Goal: Find specific page/section: Find specific page/section

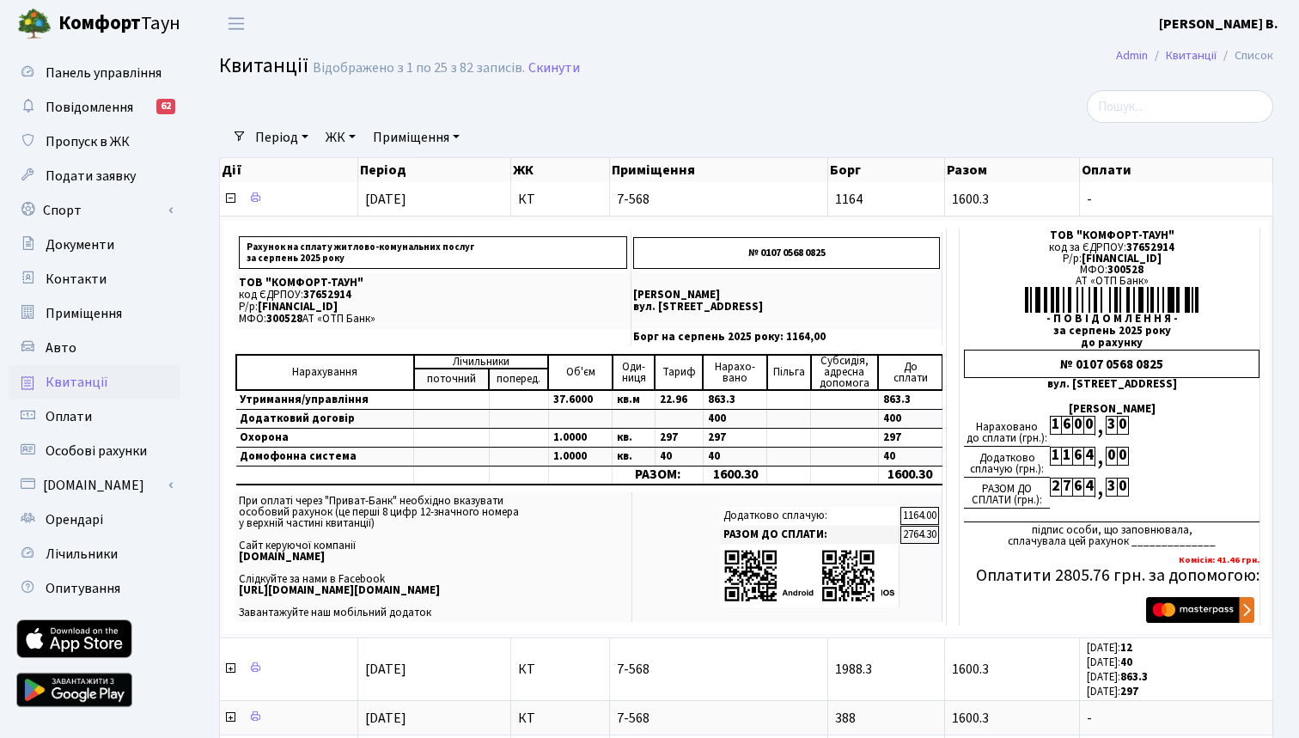
select select "25"
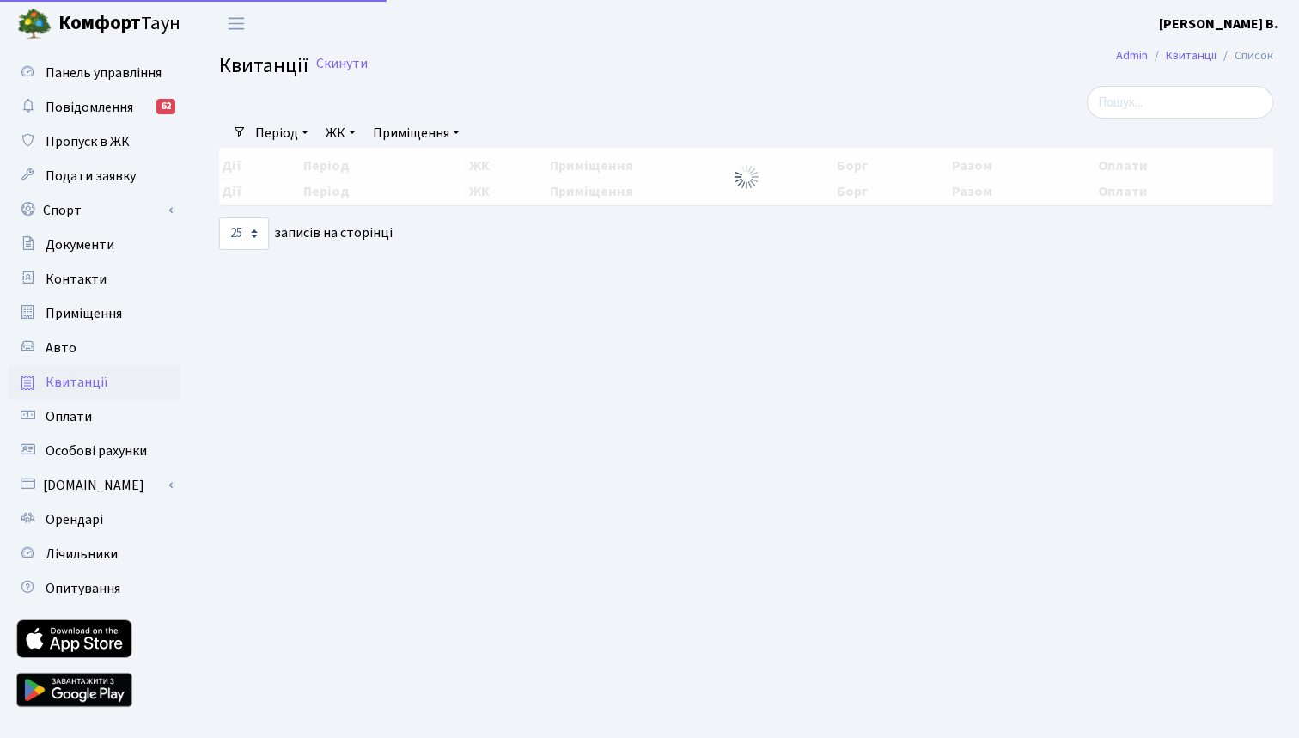
select select "25"
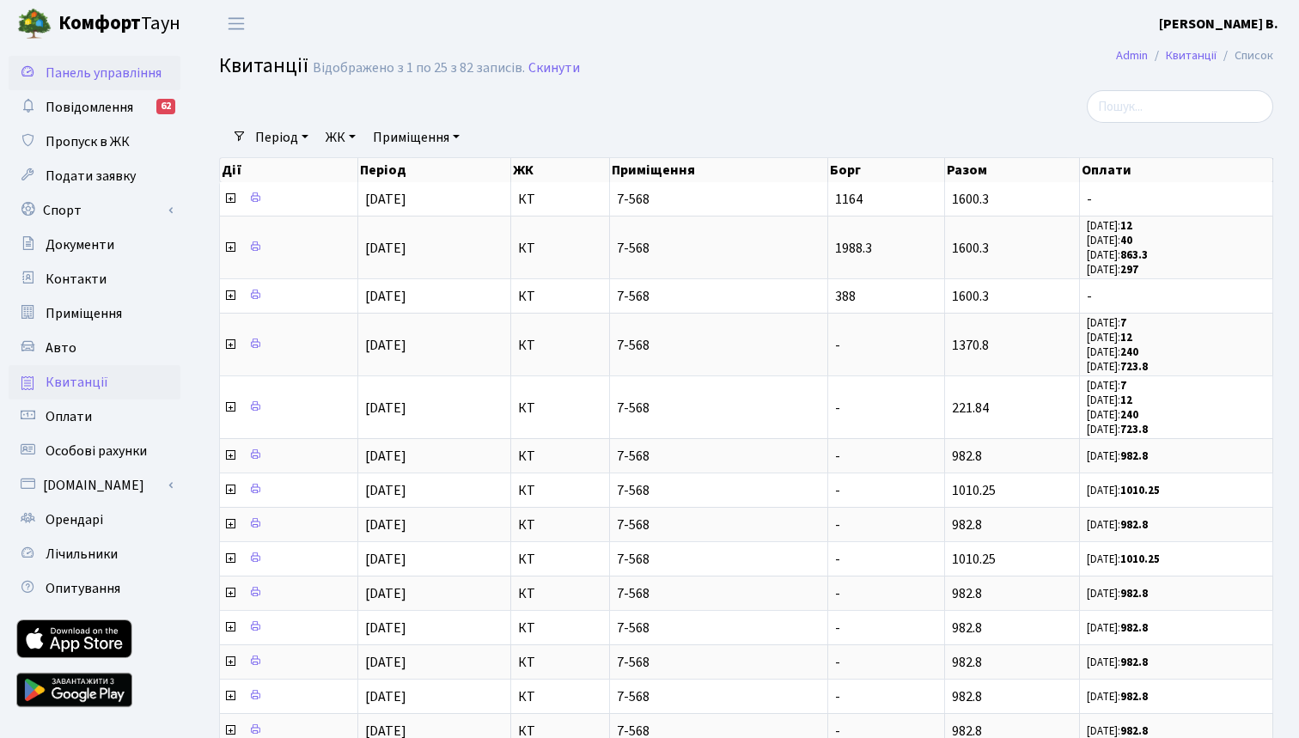
click at [142, 70] on span "Панель управління" at bounding box center [104, 73] width 116 height 19
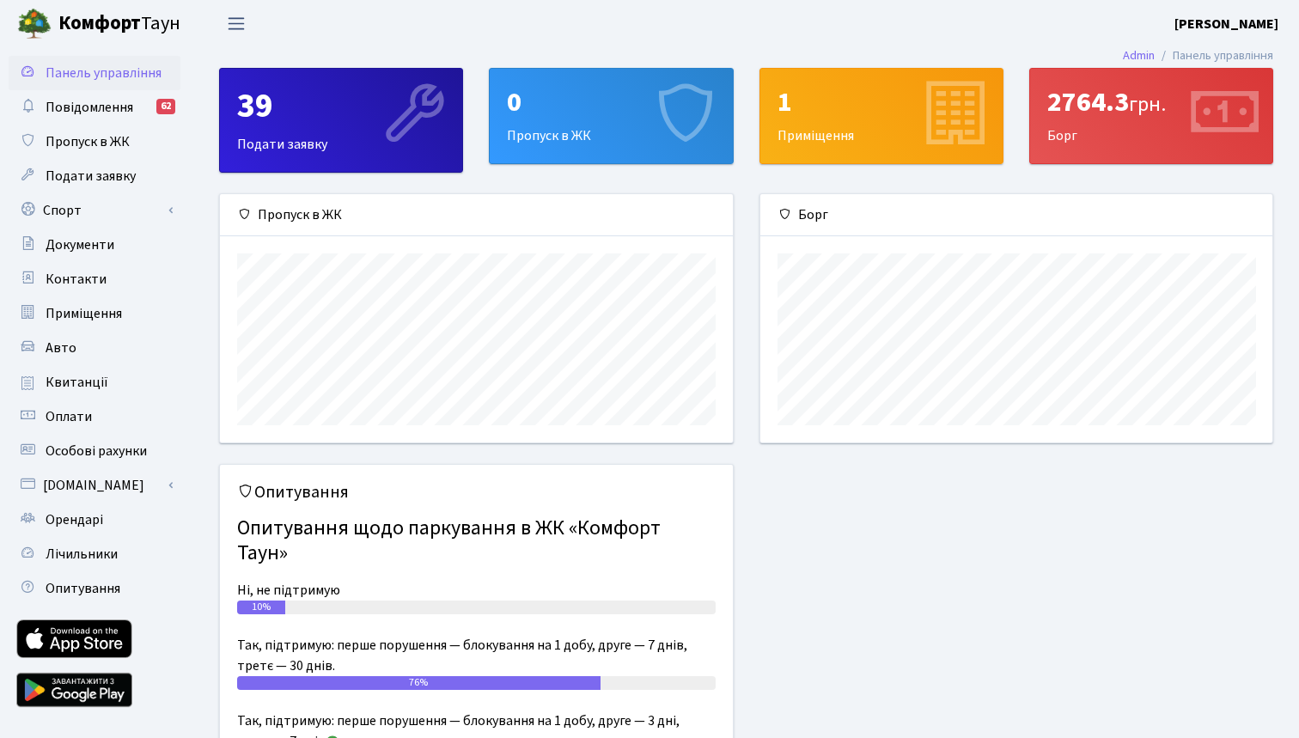
click at [242, 21] on span "Переключити навігацію" at bounding box center [236, 24] width 26 height 20
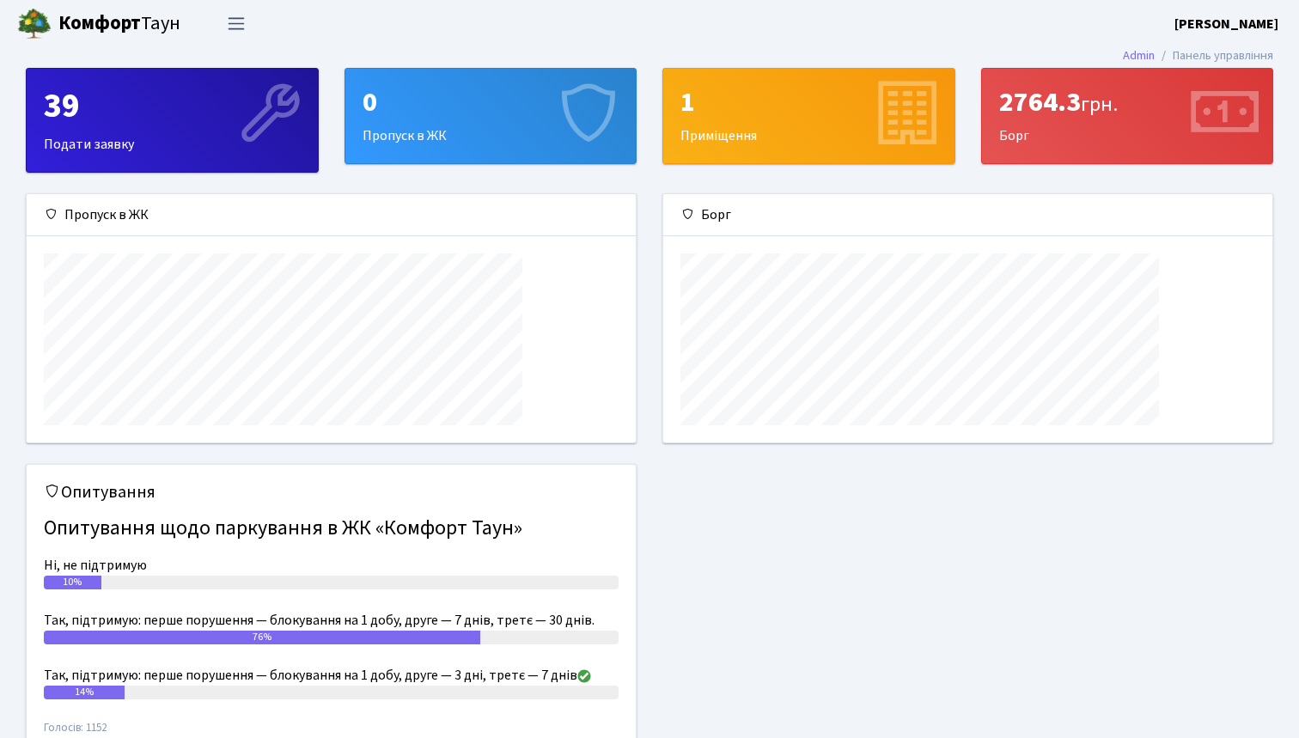
scroll to position [248, 609]
click at [242, 21] on span "Переключити навігацію" at bounding box center [236, 24] width 26 height 20
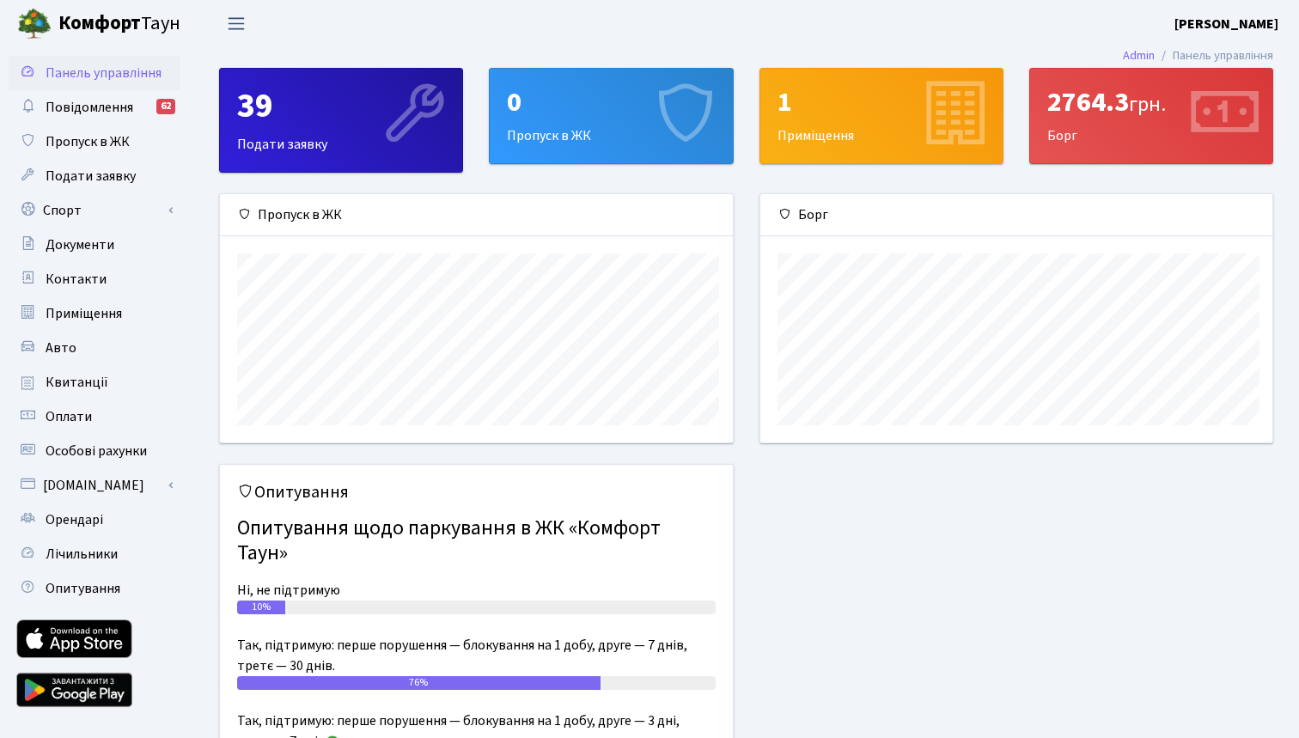
scroll to position [0, 0]
click at [85, 112] on span "Повідомлення" at bounding box center [90, 107] width 88 height 19
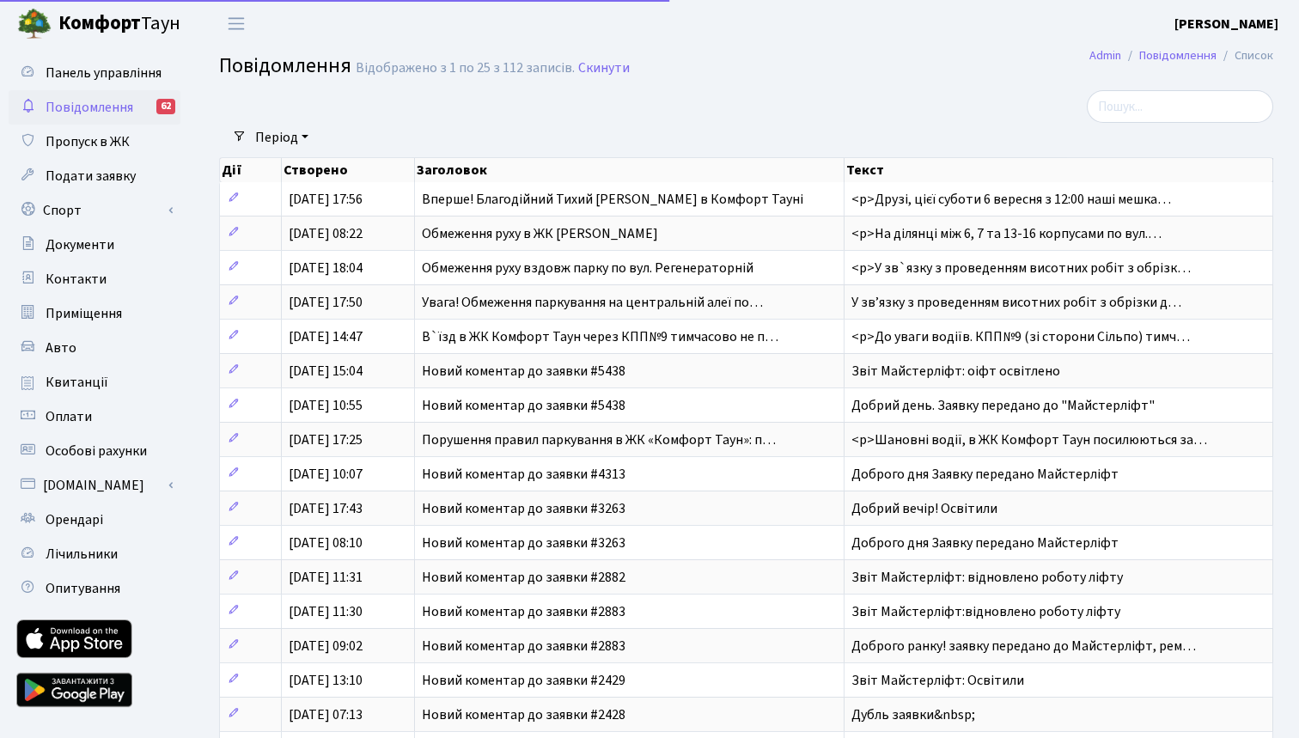
select select "25"
click at [82, 148] on span "Пропуск в ЖК" at bounding box center [88, 141] width 84 height 19
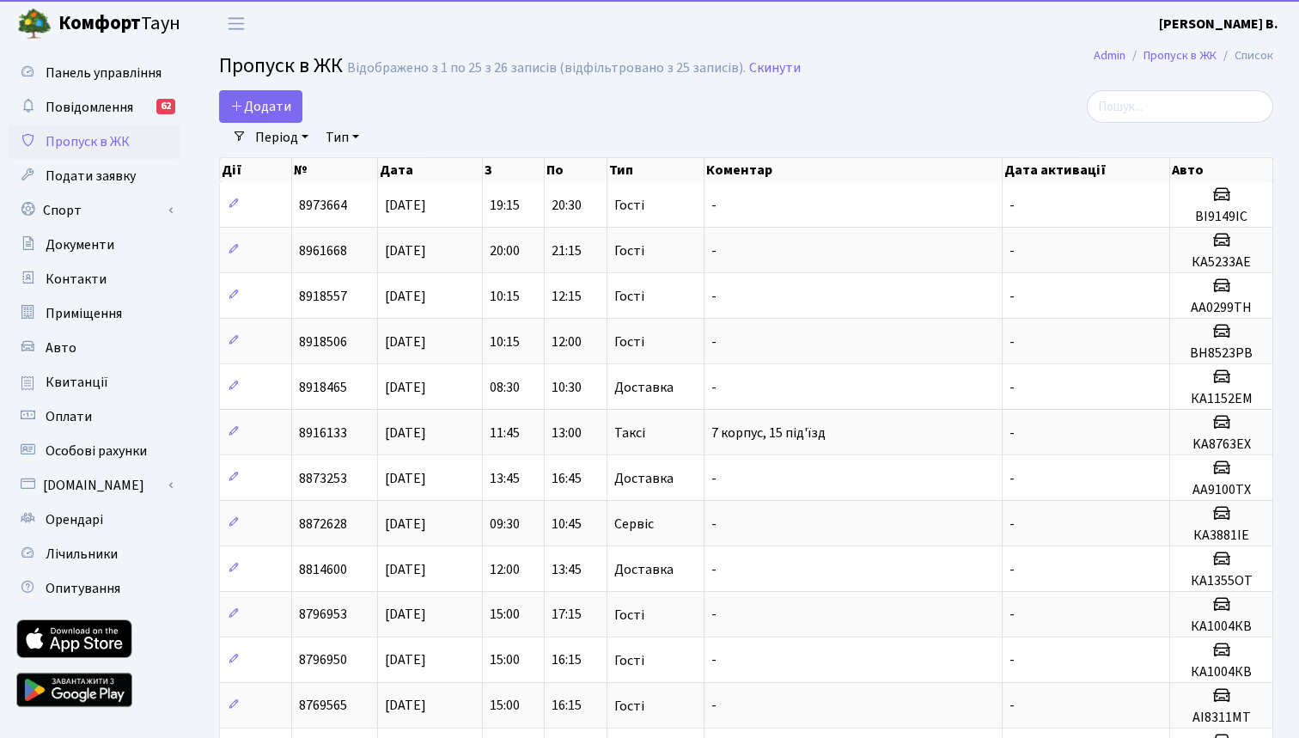
select select "25"
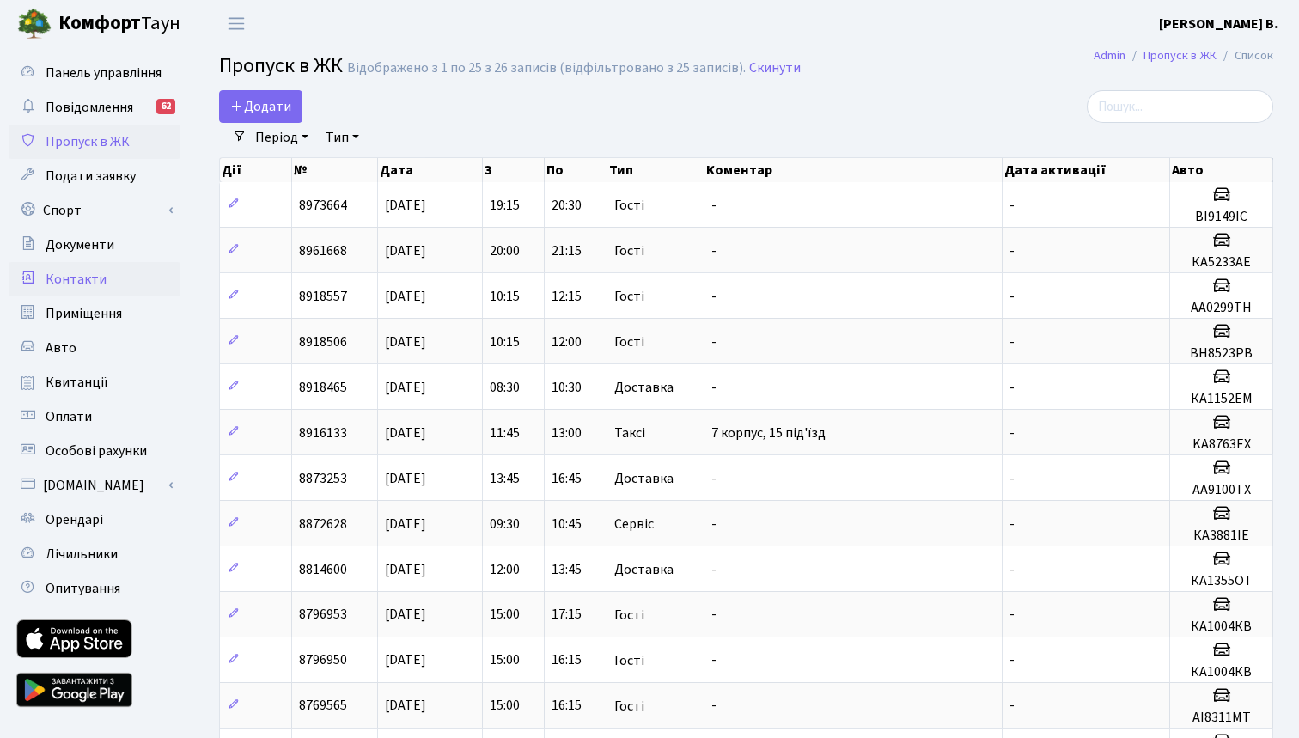
click at [71, 273] on span "Контакти" at bounding box center [76, 279] width 61 height 19
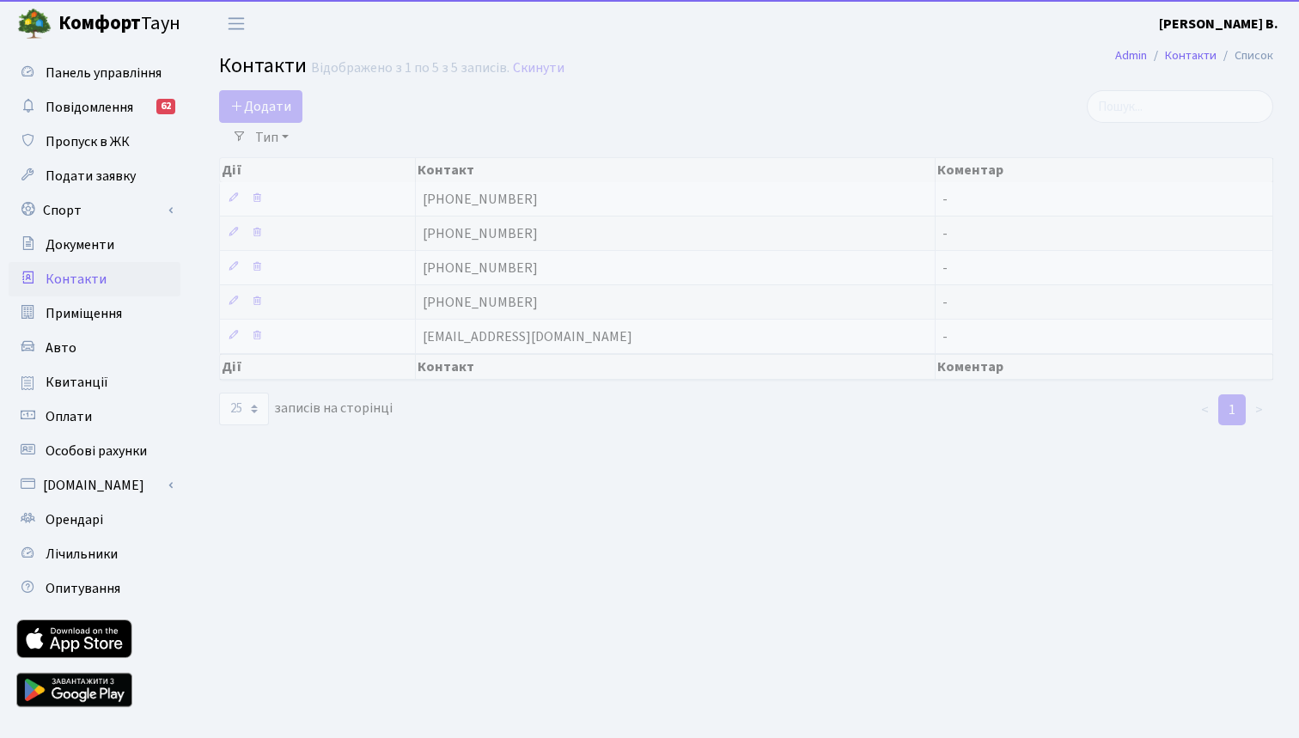
select select "25"
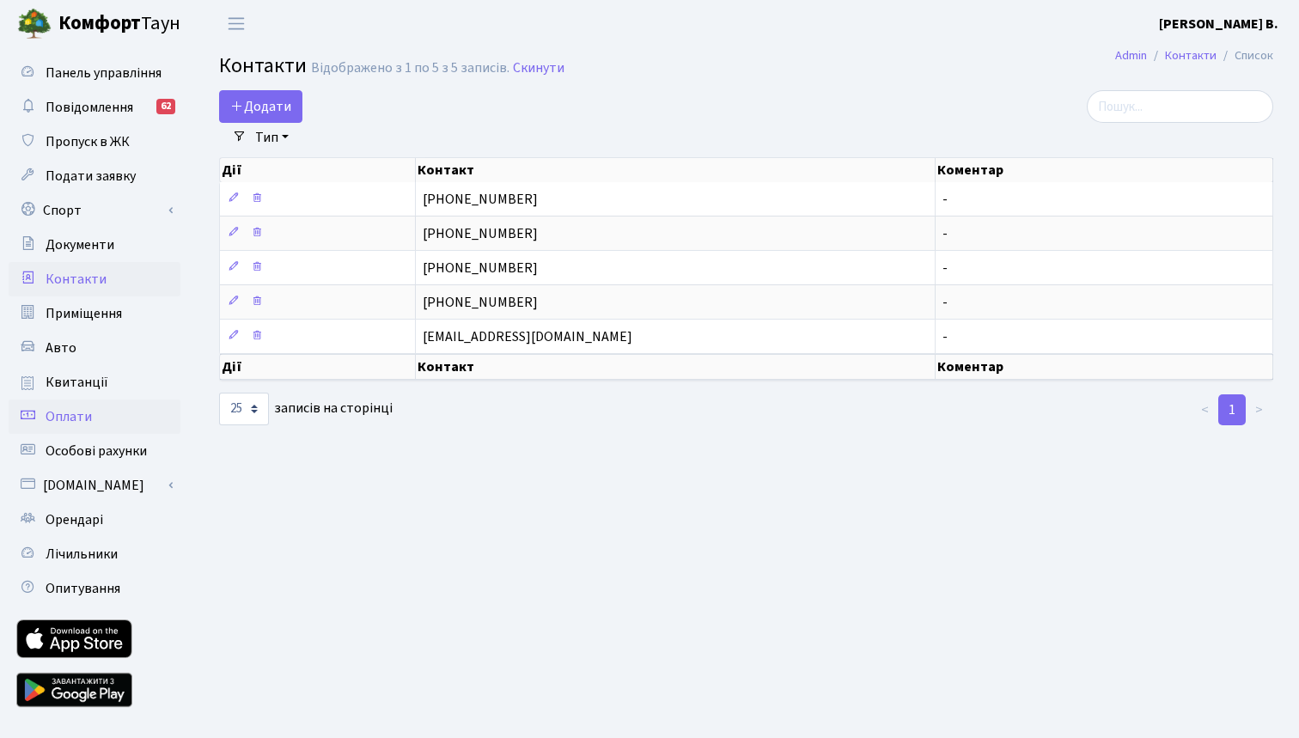
click at [83, 408] on span "Оплати" at bounding box center [69, 416] width 46 height 19
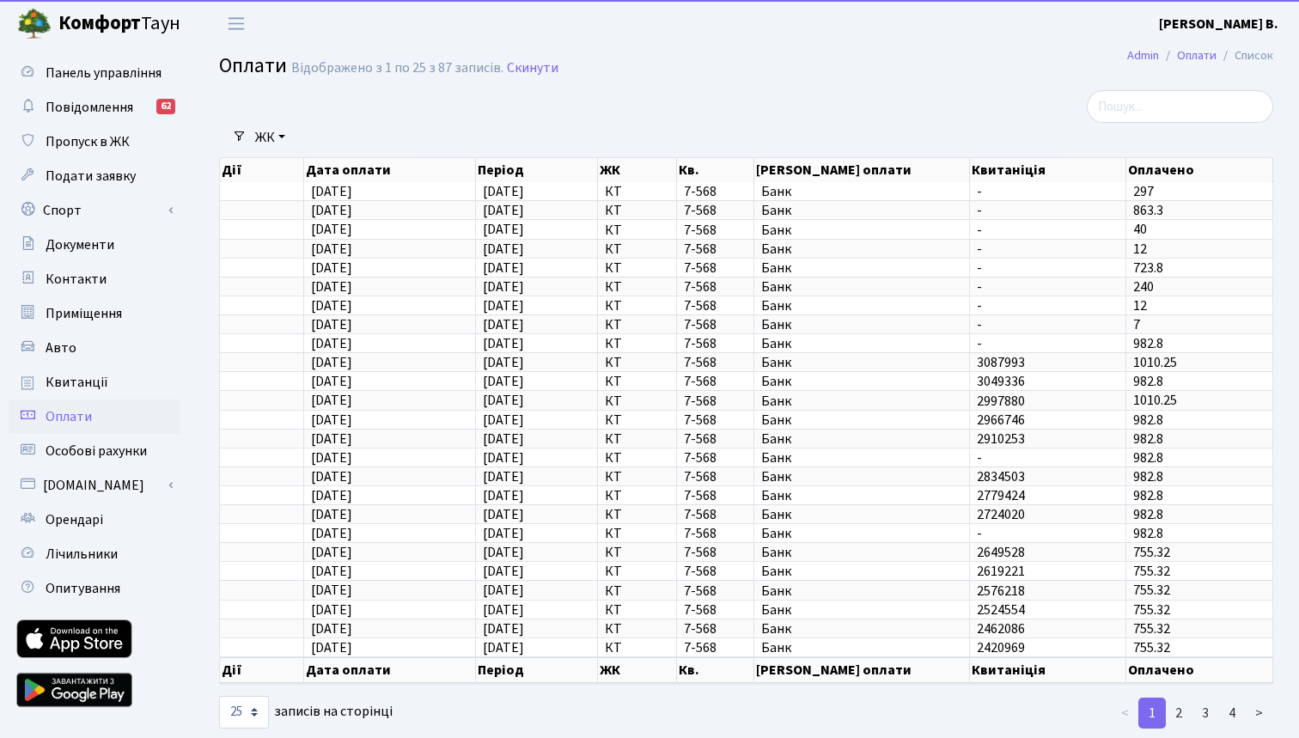
select select "25"
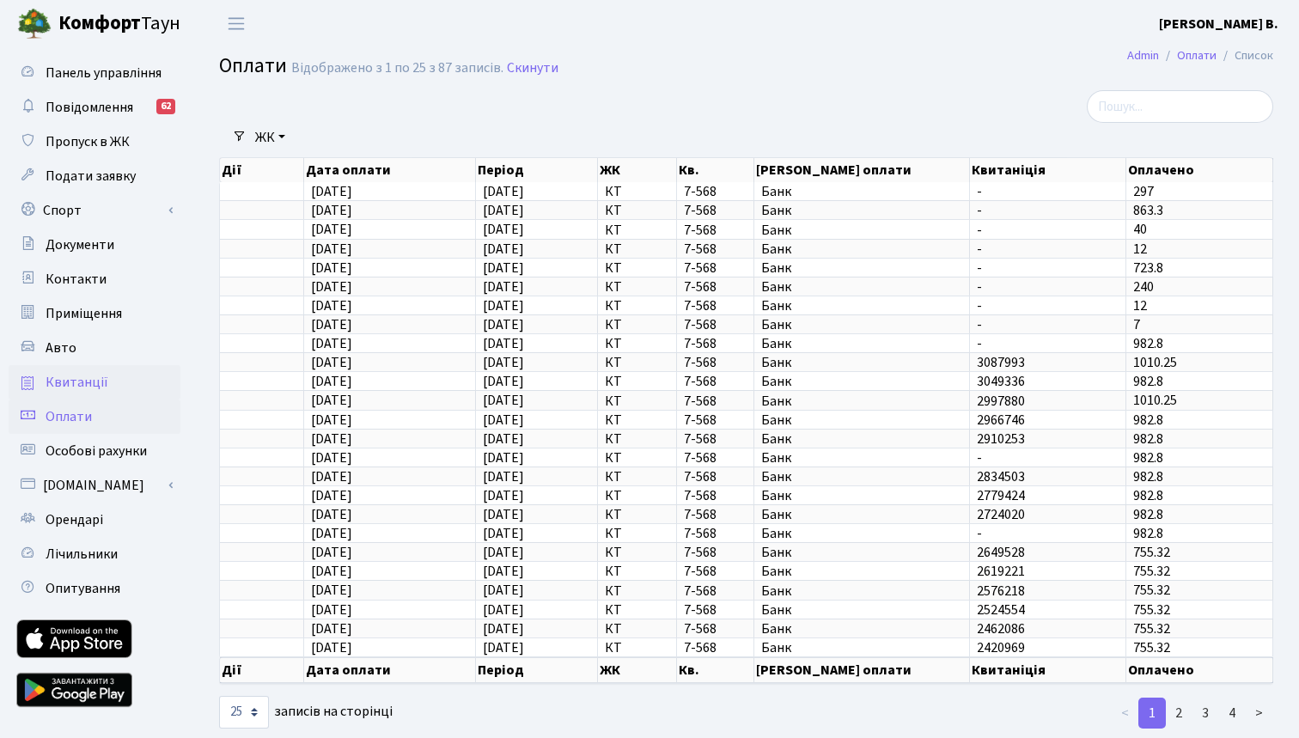
click at [84, 387] on span "Квитанції" at bounding box center [77, 382] width 63 height 19
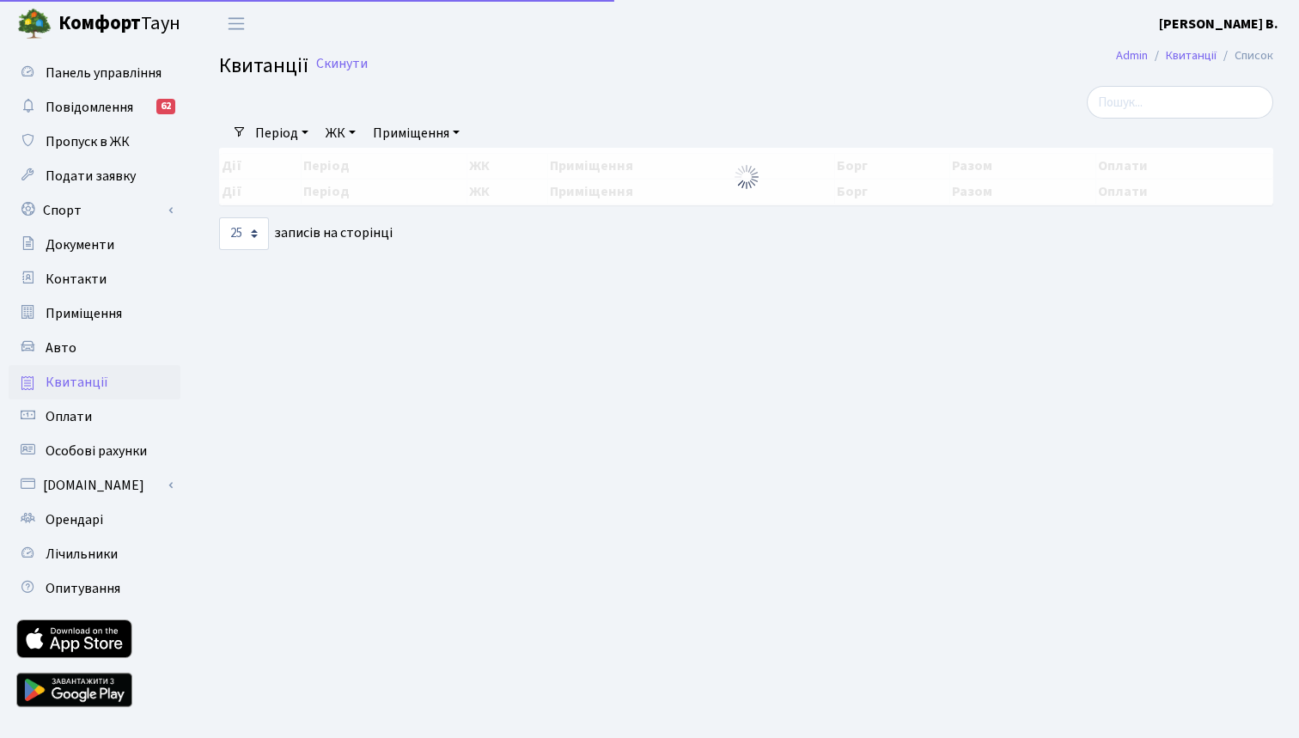
select select "25"
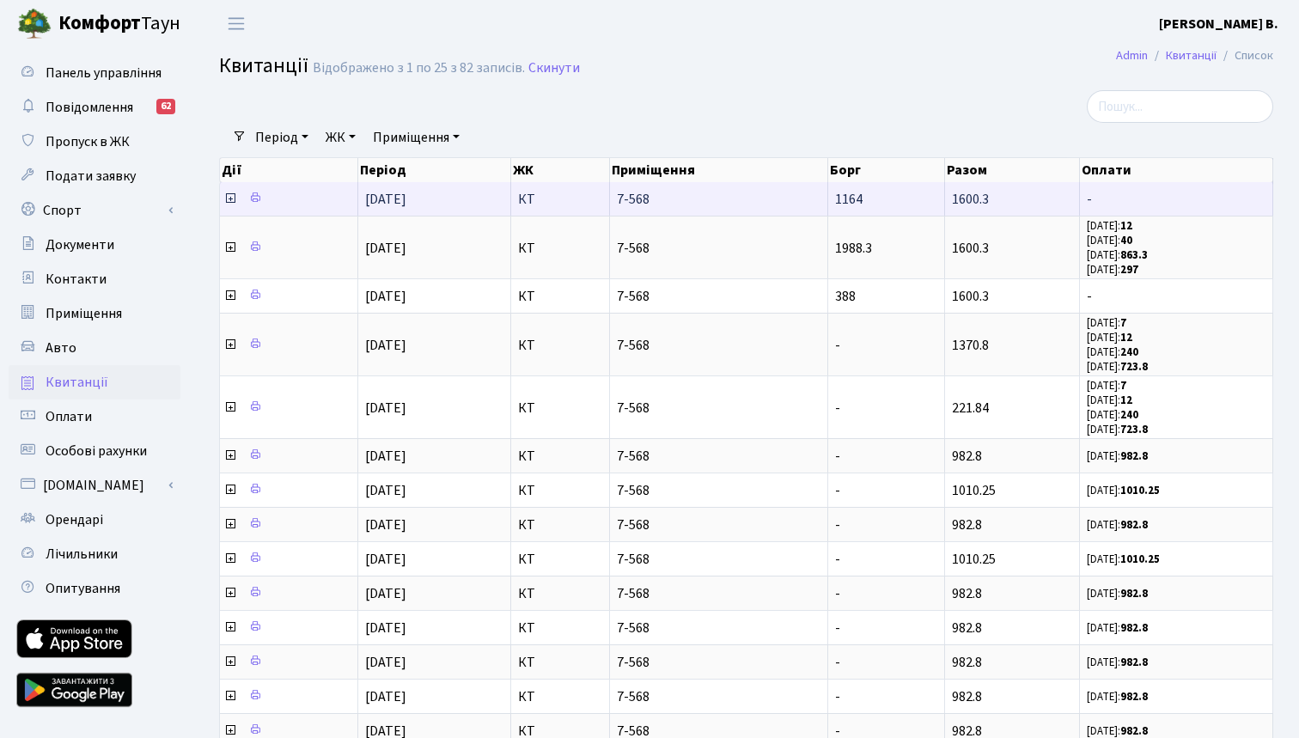
click at [231, 205] on icon at bounding box center [230, 199] width 14 height 14
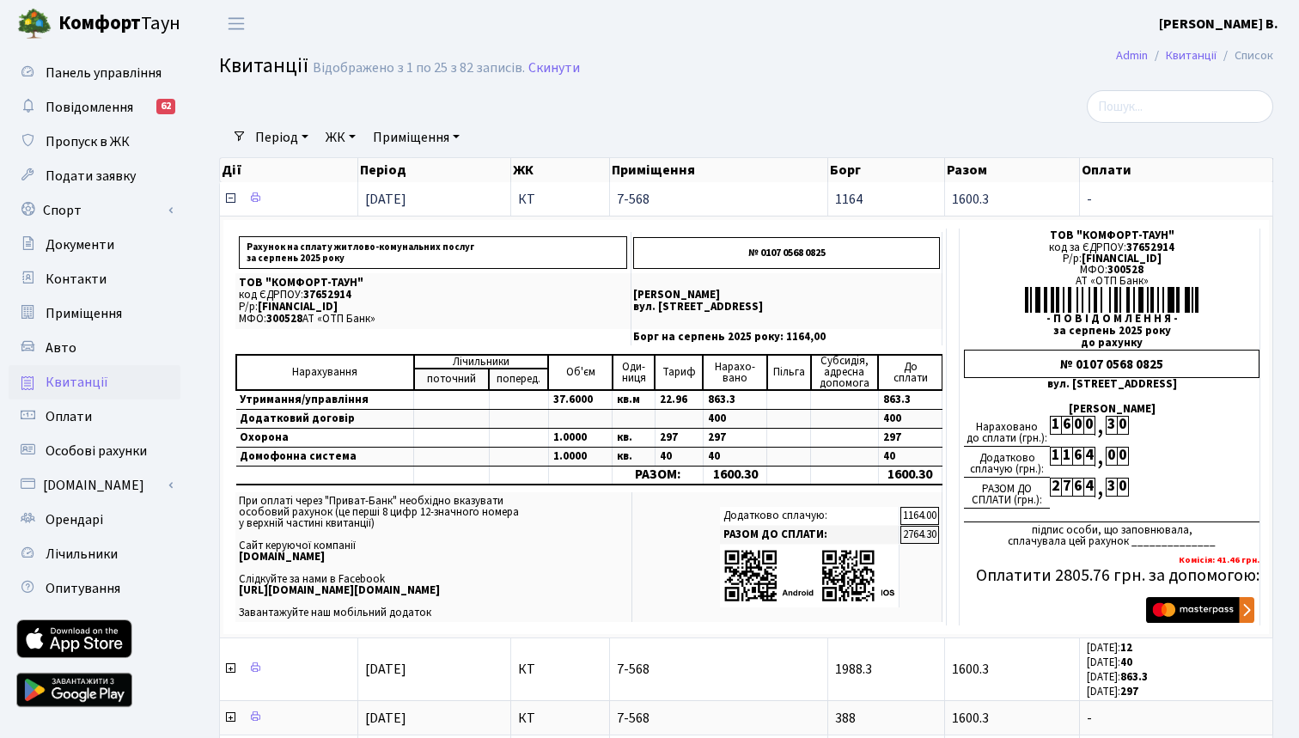
click at [230, 205] on icon at bounding box center [230, 199] width 14 height 14
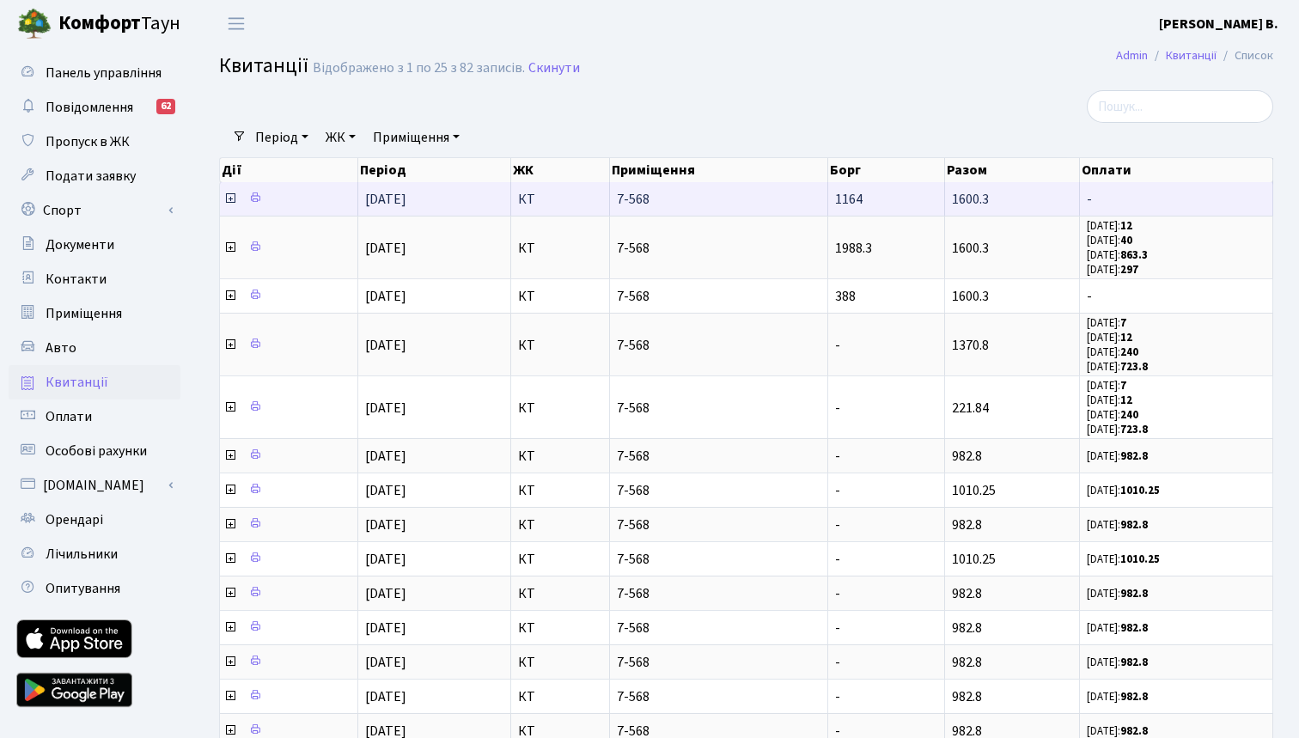
click at [230, 205] on icon at bounding box center [230, 199] width 14 height 14
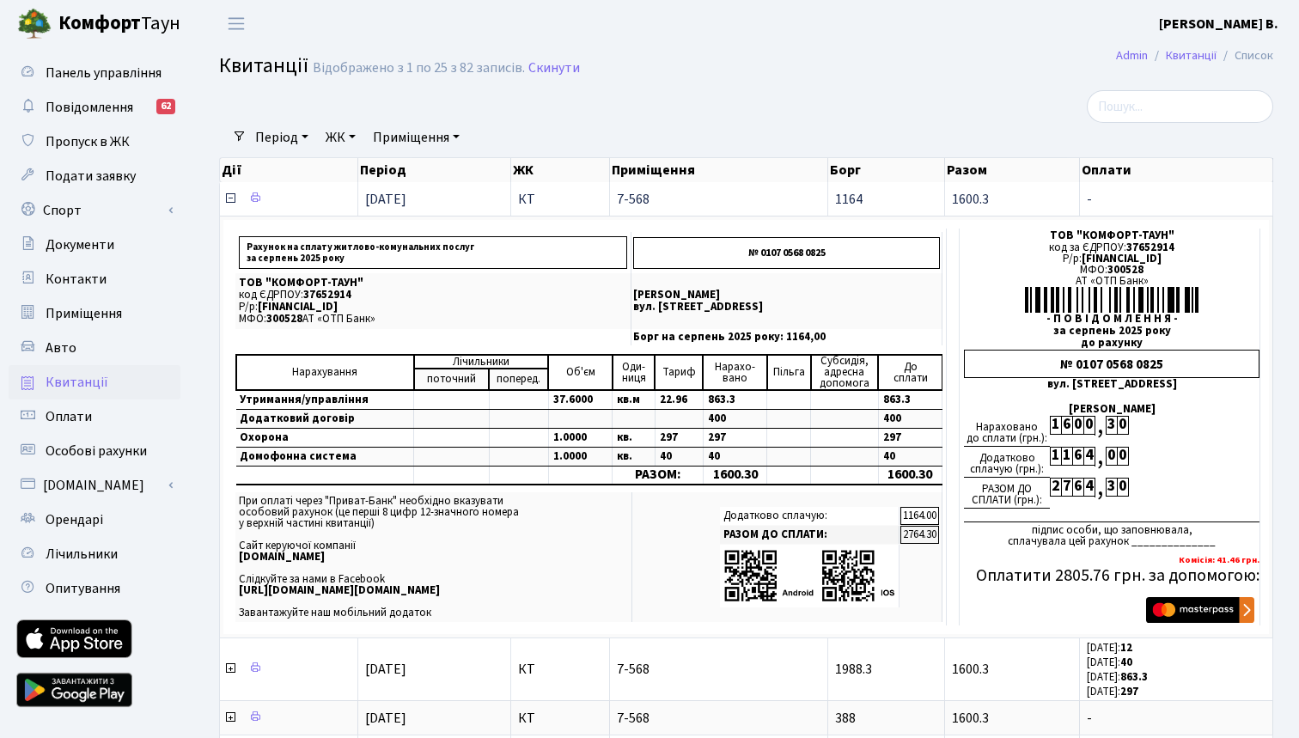
click at [230, 205] on icon at bounding box center [230, 199] width 14 height 14
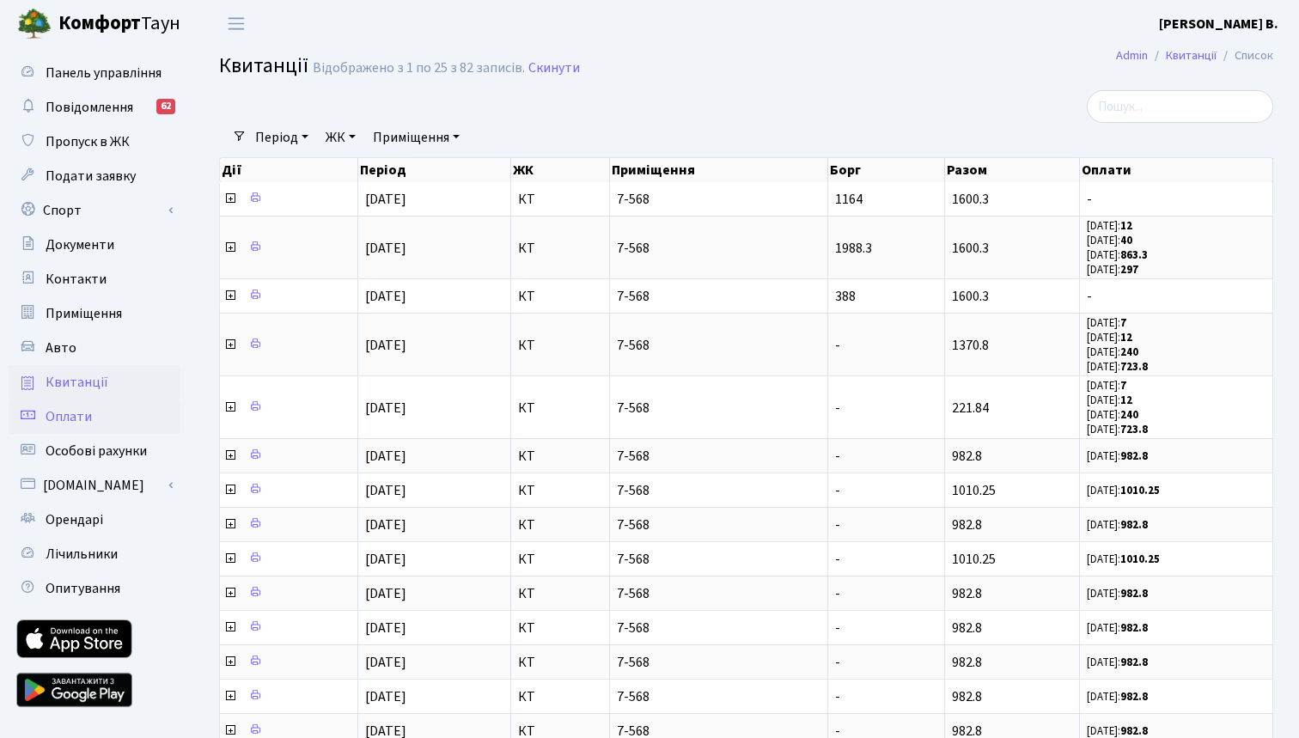
click at [83, 419] on span "Оплати" at bounding box center [69, 416] width 46 height 19
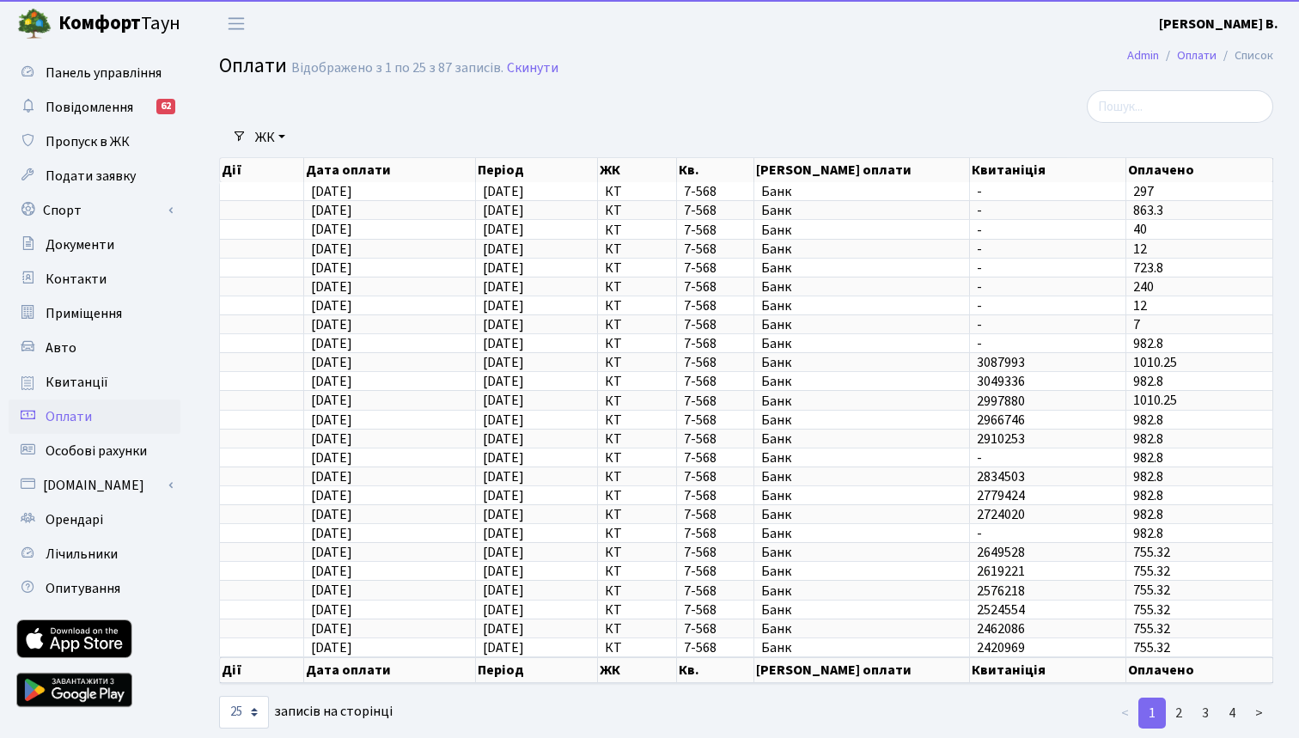
select select "25"
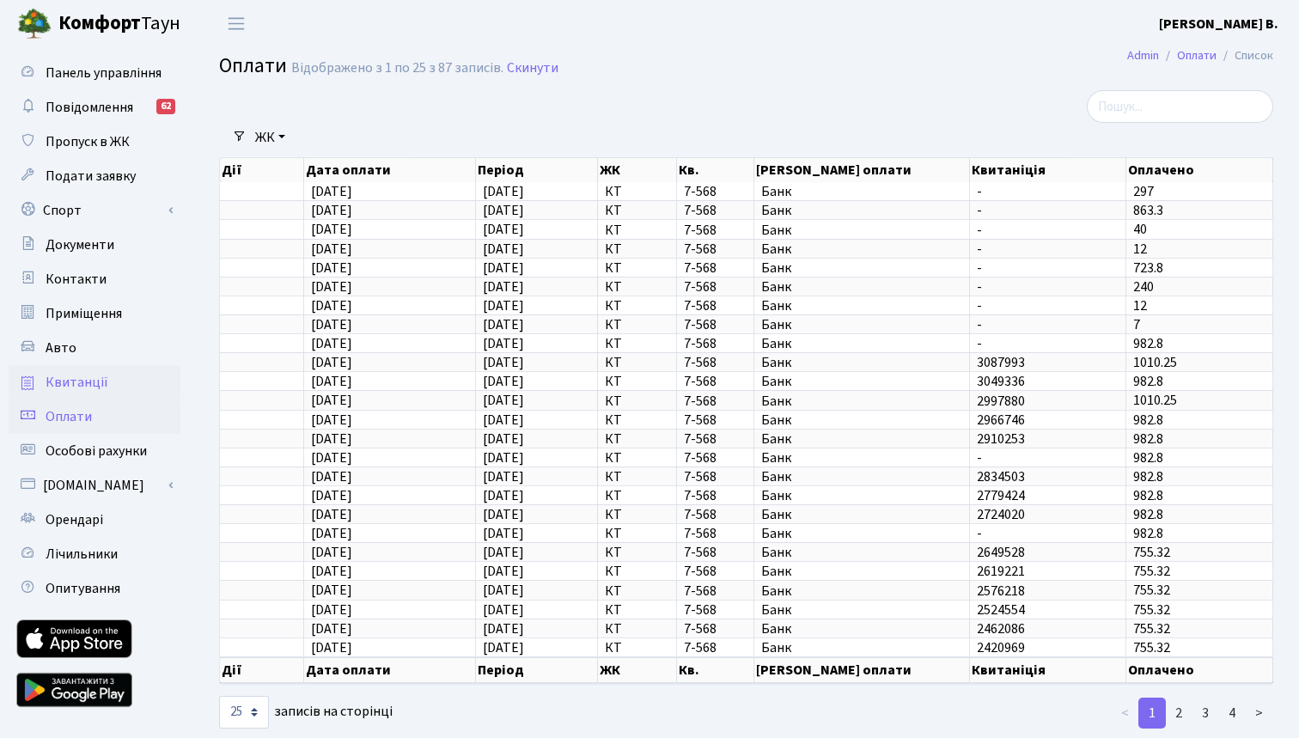
click at [81, 385] on span "Квитанції" at bounding box center [77, 382] width 63 height 19
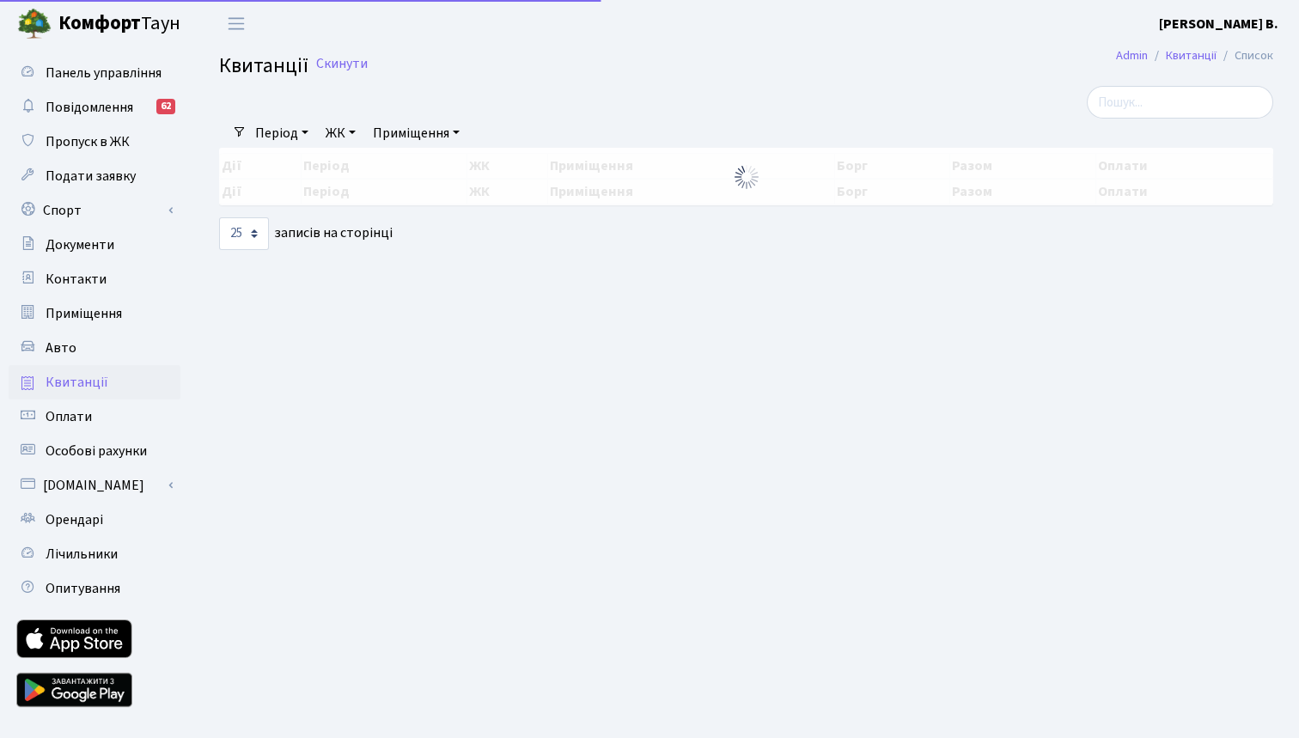
select select "25"
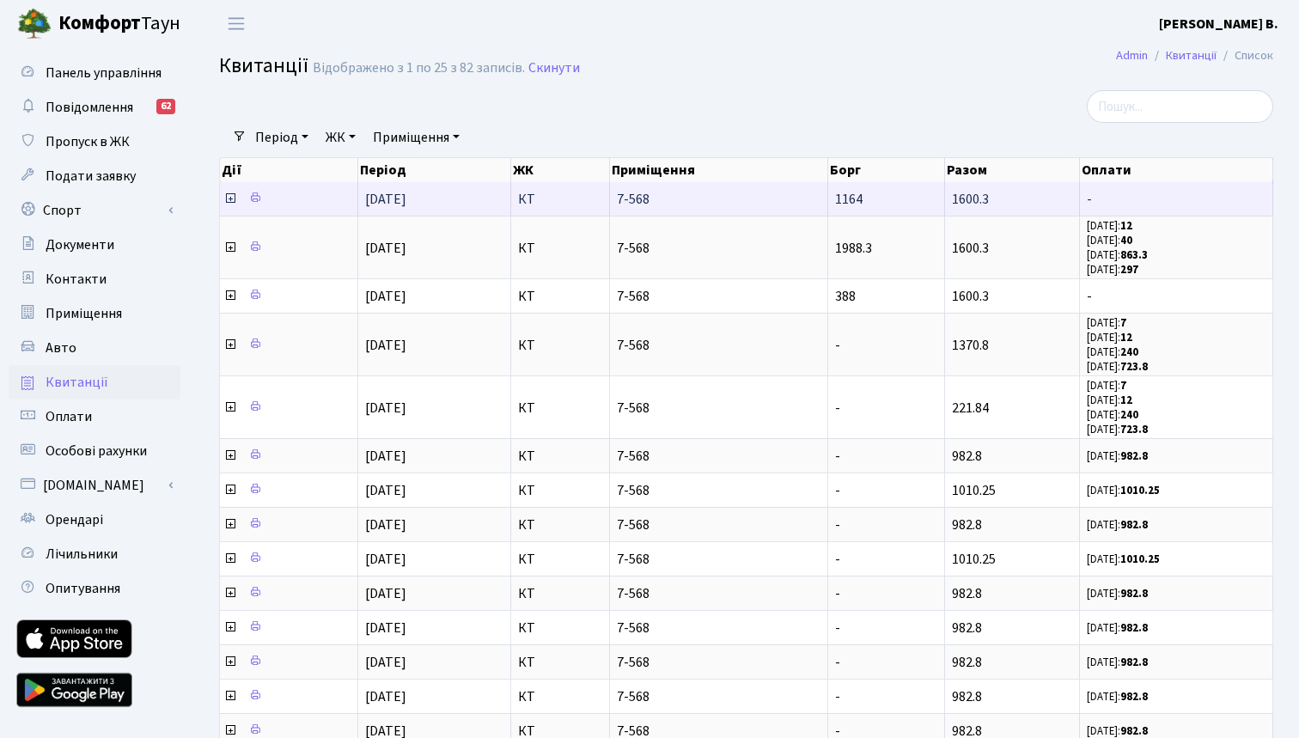
click at [229, 205] on icon at bounding box center [230, 199] width 14 height 14
click at [232, 205] on icon at bounding box center [230, 199] width 14 height 14
